Goal: Task Accomplishment & Management: Manage account settings

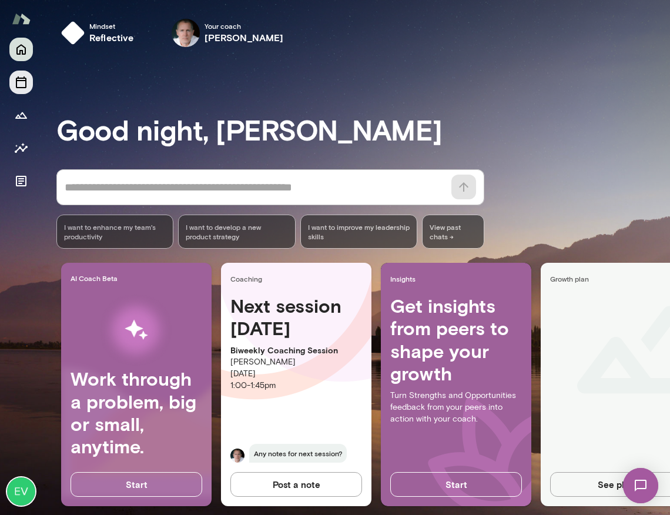
click at [15, 79] on icon "Sessions" at bounding box center [21, 82] width 14 height 14
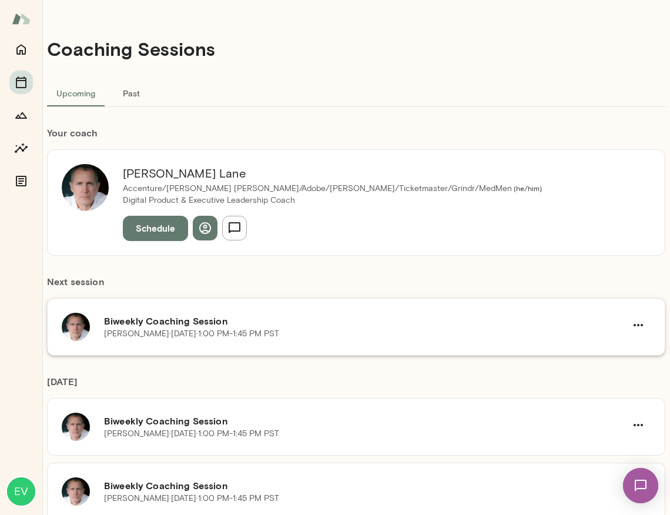
click at [205, 333] on p "[PERSON_NAME] · [DATE] · 1:00 PM-1:45 PM PST" at bounding box center [191, 334] width 175 height 12
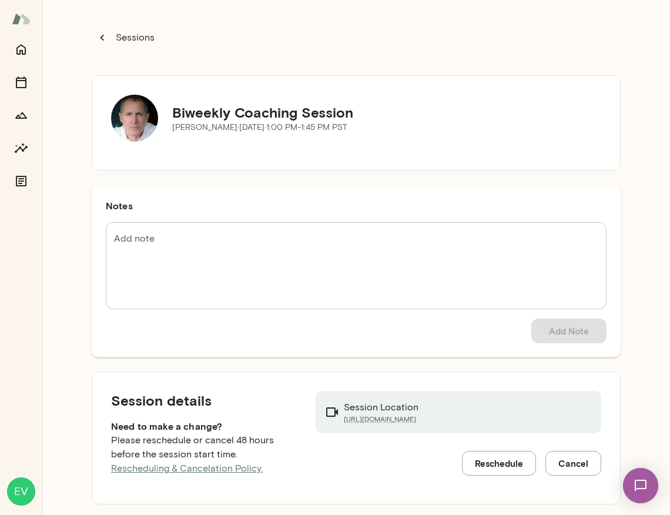
scroll to position [4, 0]
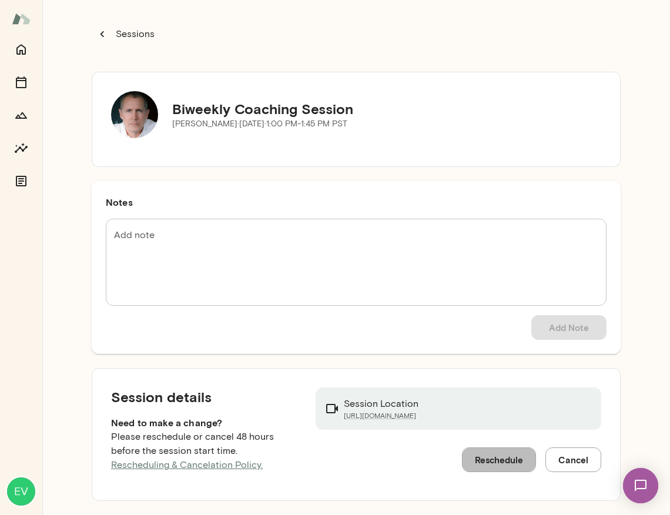
click at [515, 461] on button "Reschedule" at bounding box center [499, 459] width 74 height 25
